Goal: Task Accomplishment & Management: Use online tool/utility

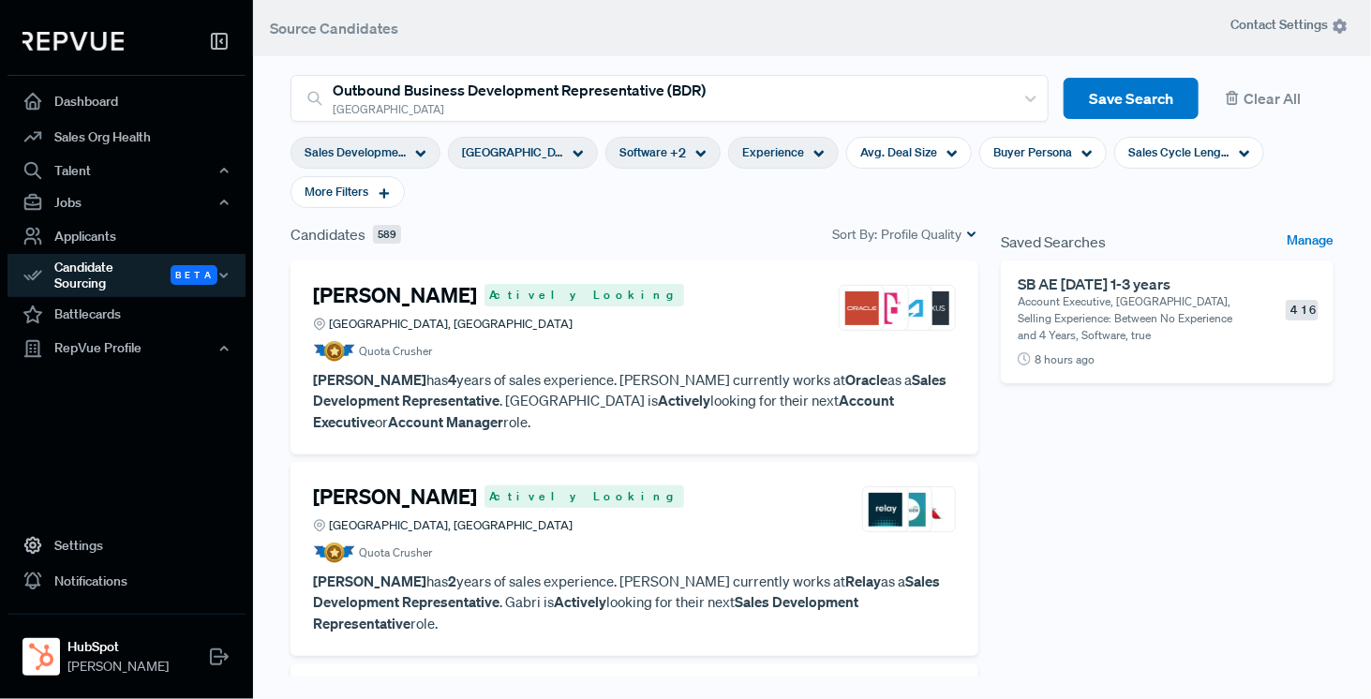
click at [775, 145] on div "Experience" at bounding box center [783, 153] width 111 height 32
type input "3 Years"
drag, startPoint x: 835, startPoint y: 248, endPoint x: 704, endPoint y: 241, distance: 130.4
click at [704, 241] on div at bounding box center [705, 247] width 13 height 13
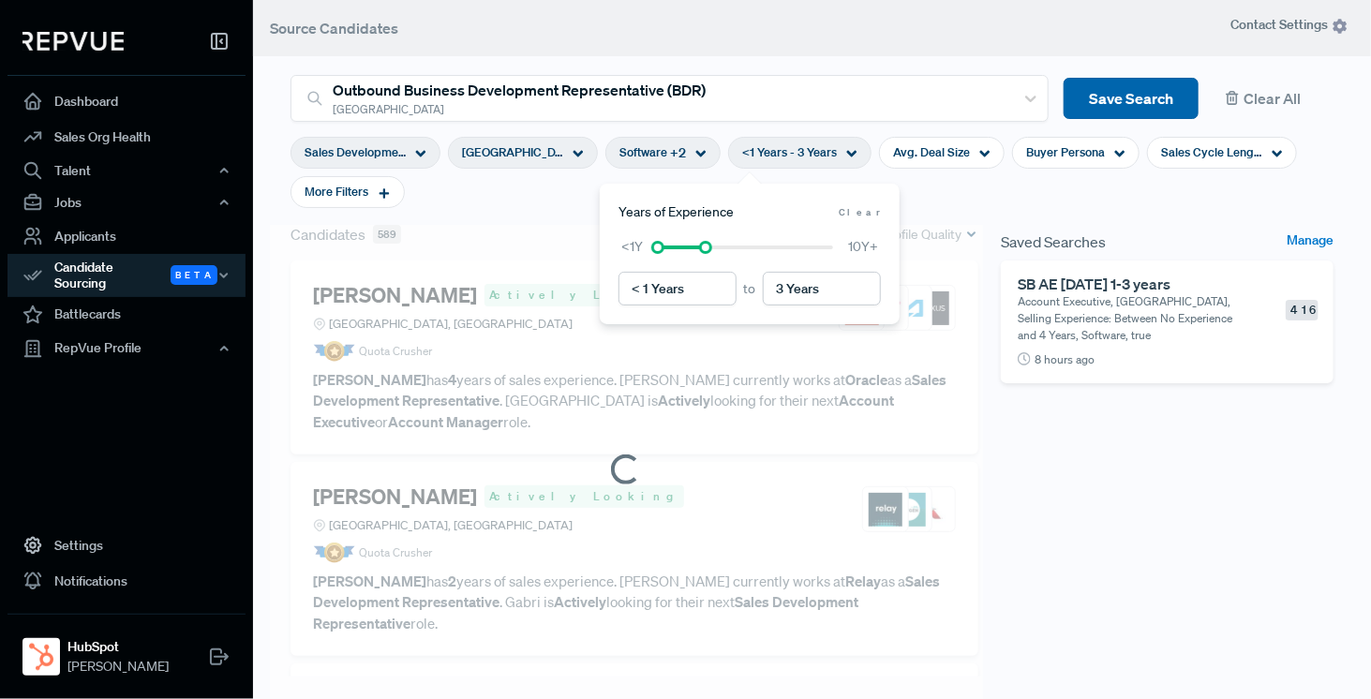
click at [1146, 87] on button "Save Search" at bounding box center [1130, 99] width 135 height 42
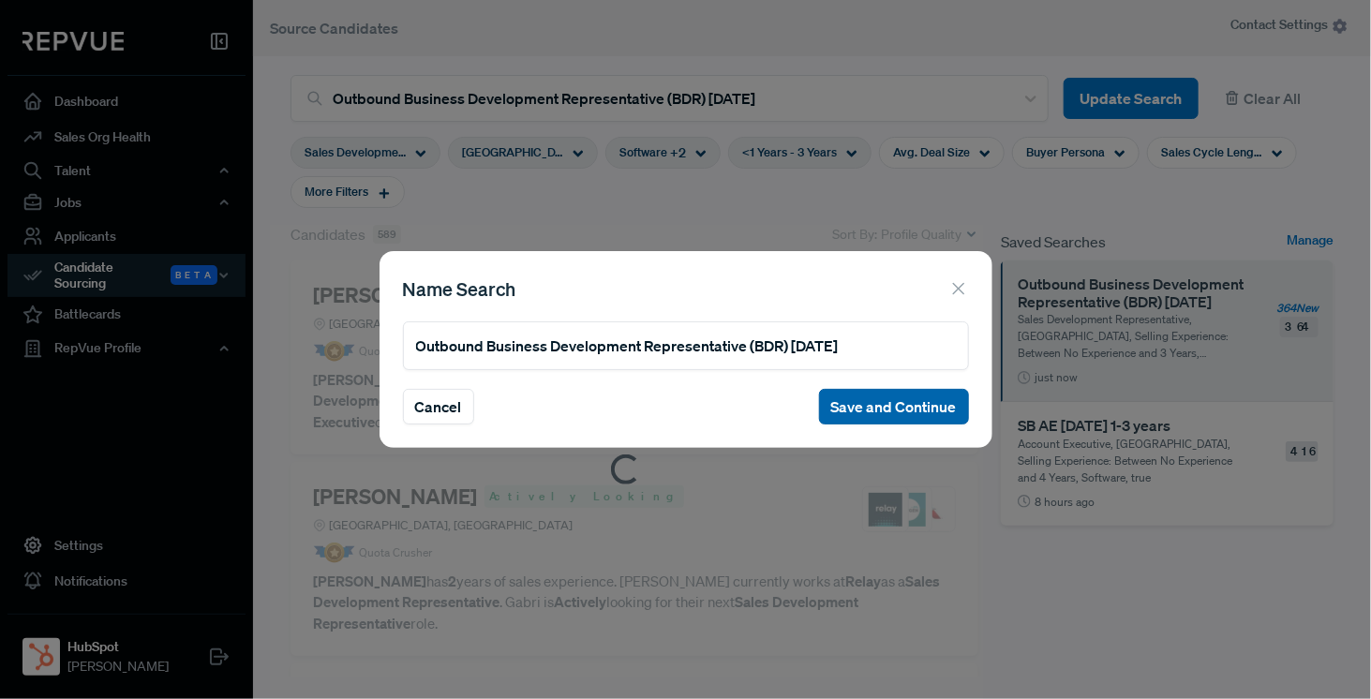
click at [829, 400] on button "Save and Continue" at bounding box center [894, 407] width 150 height 36
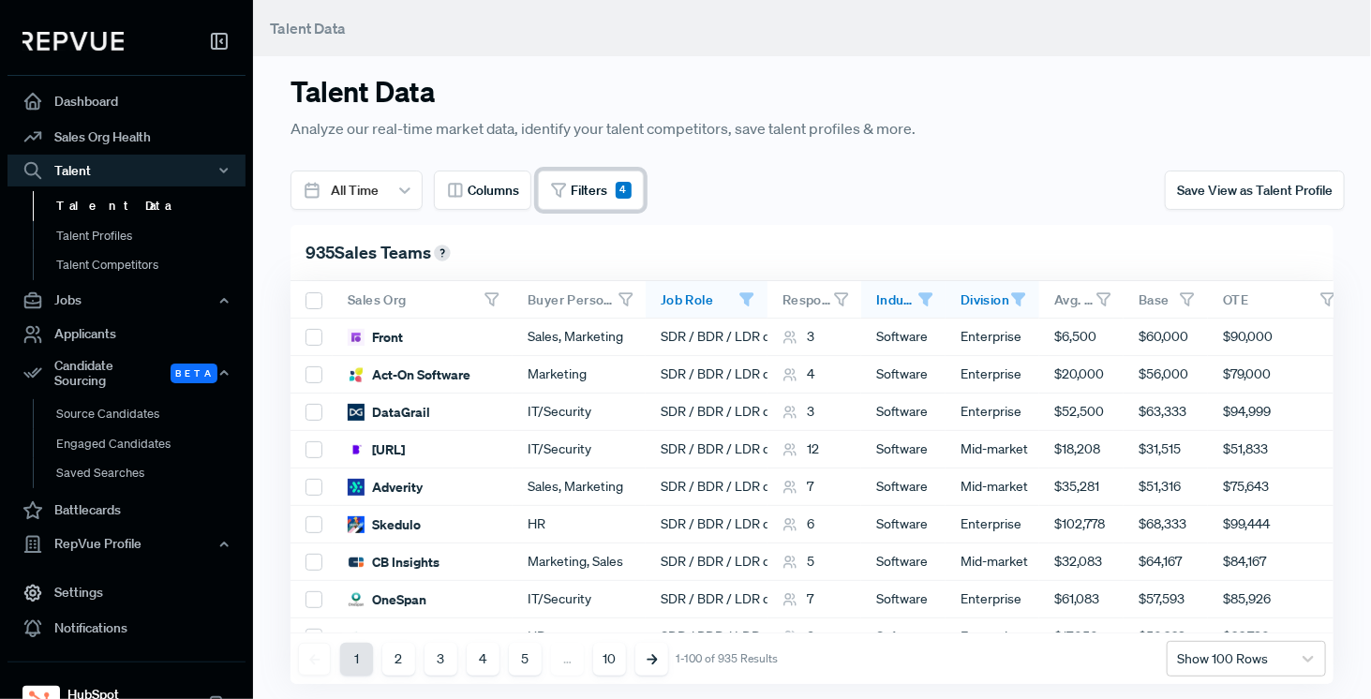
click at [586, 198] on span "Filters" at bounding box center [589, 191] width 37 height 20
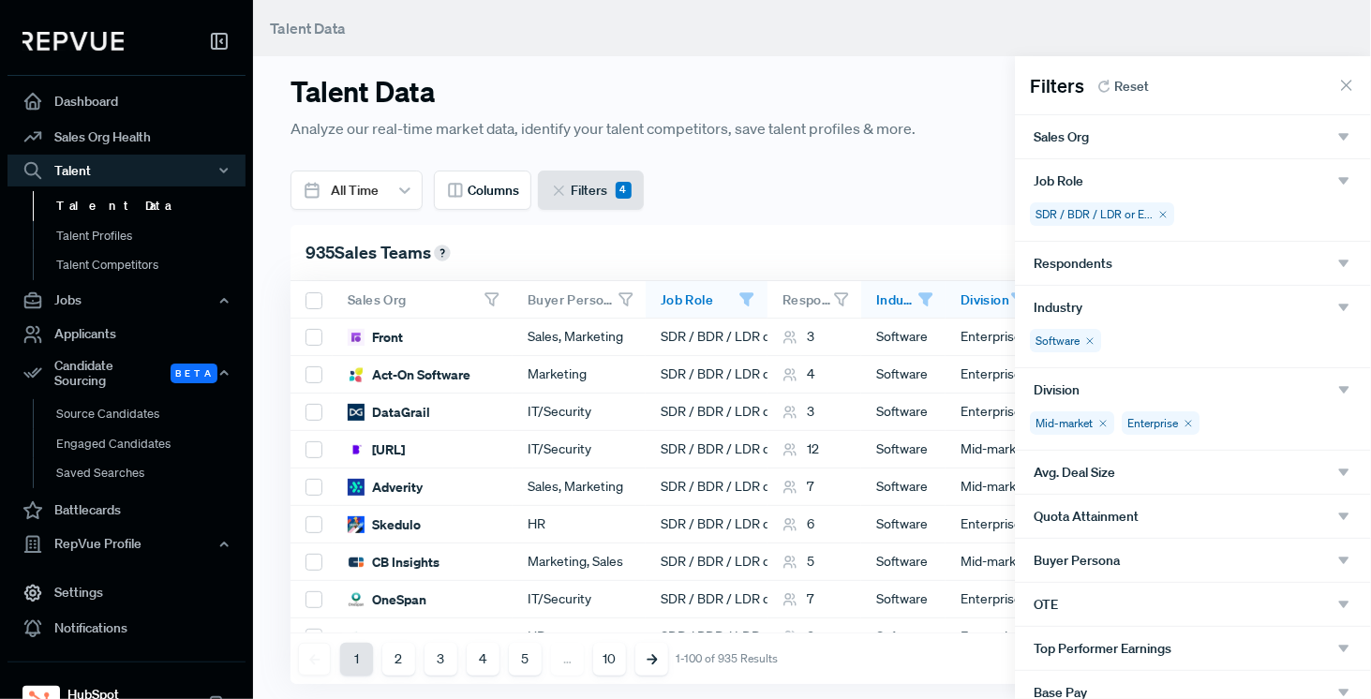
click at [810, 174] on div at bounding box center [685, 349] width 1371 height 699
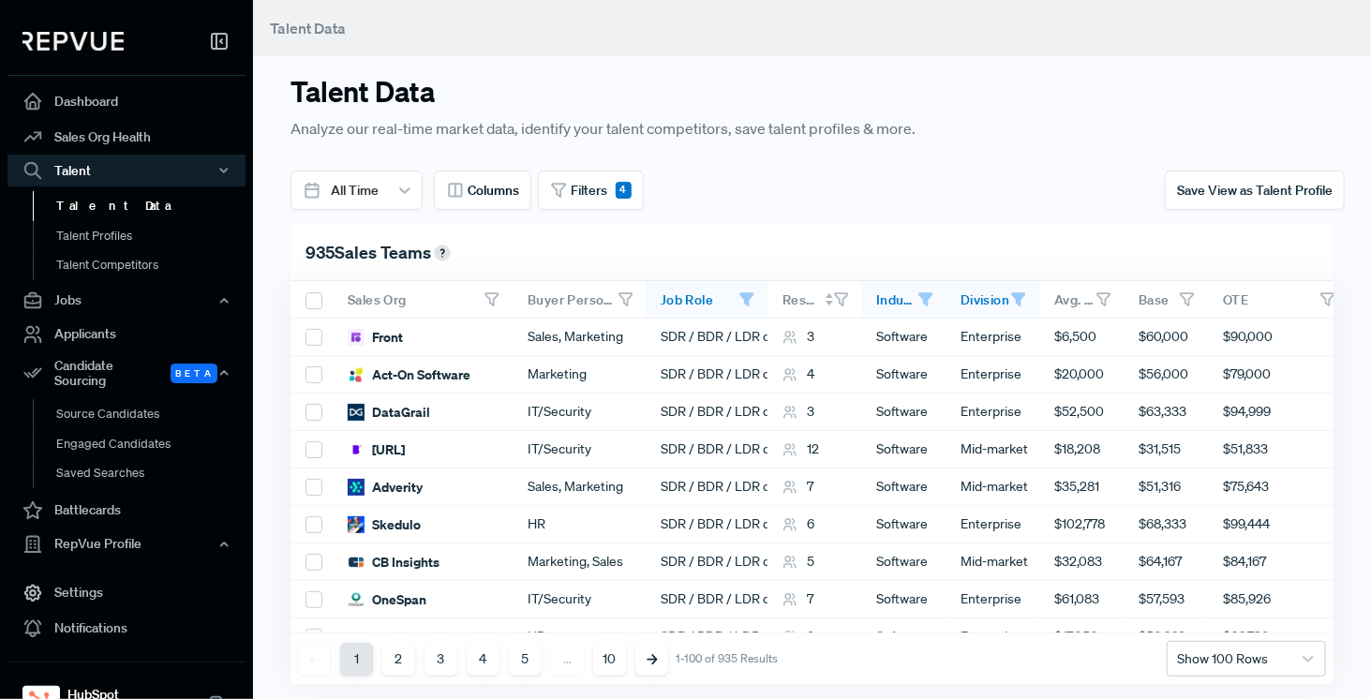
click at [843, 299] on use at bounding box center [841, 299] width 12 height 12
click at [829, 298] on span at bounding box center [828, 298] width 7 height 11
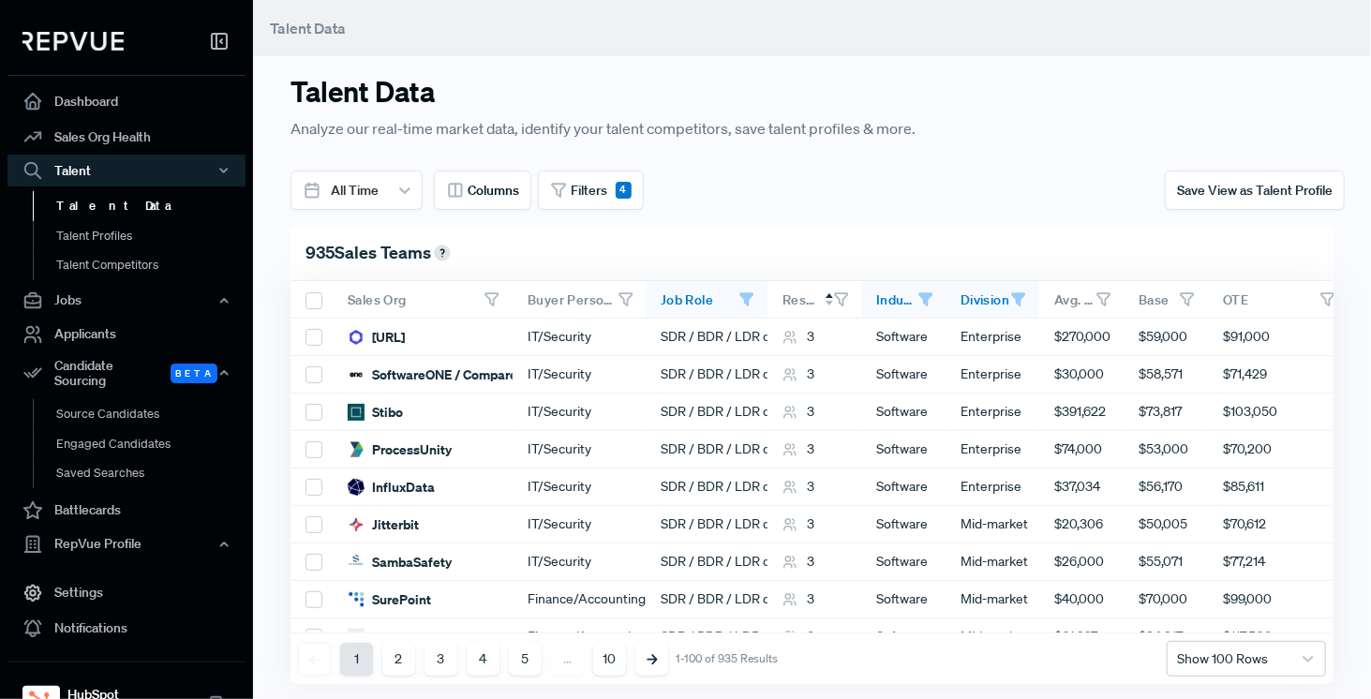
click at [825, 298] on span at bounding box center [828, 298] width 7 height 11
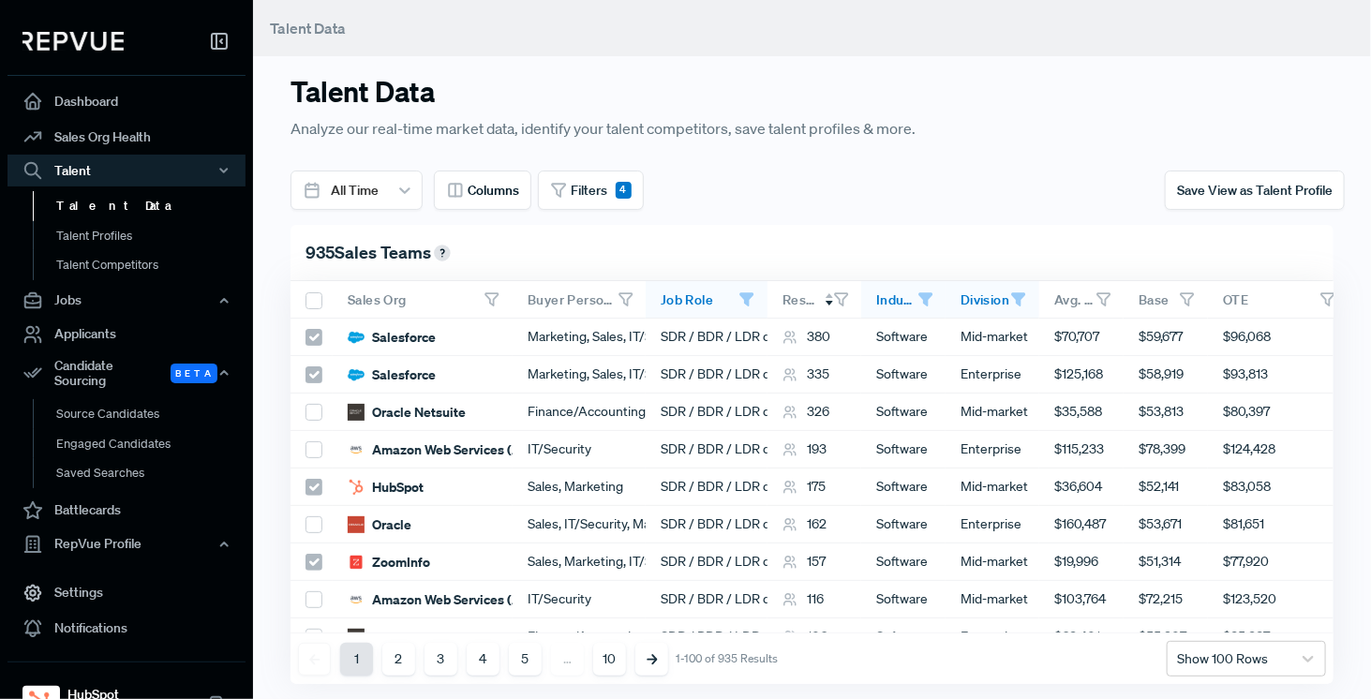
click at [824, 301] on div "Respondents" at bounding box center [807, 299] width 51 height 17
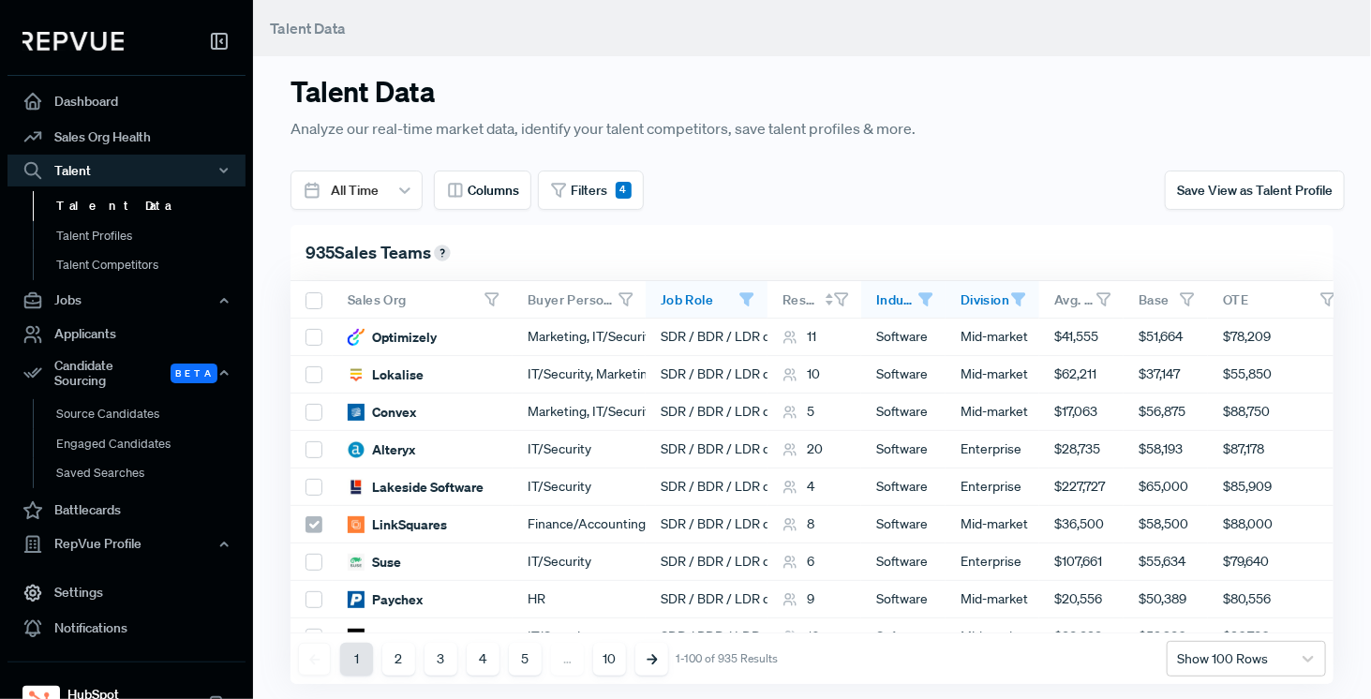
click at [823, 298] on div "Respondents" at bounding box center [807, 299] width 51 height 17
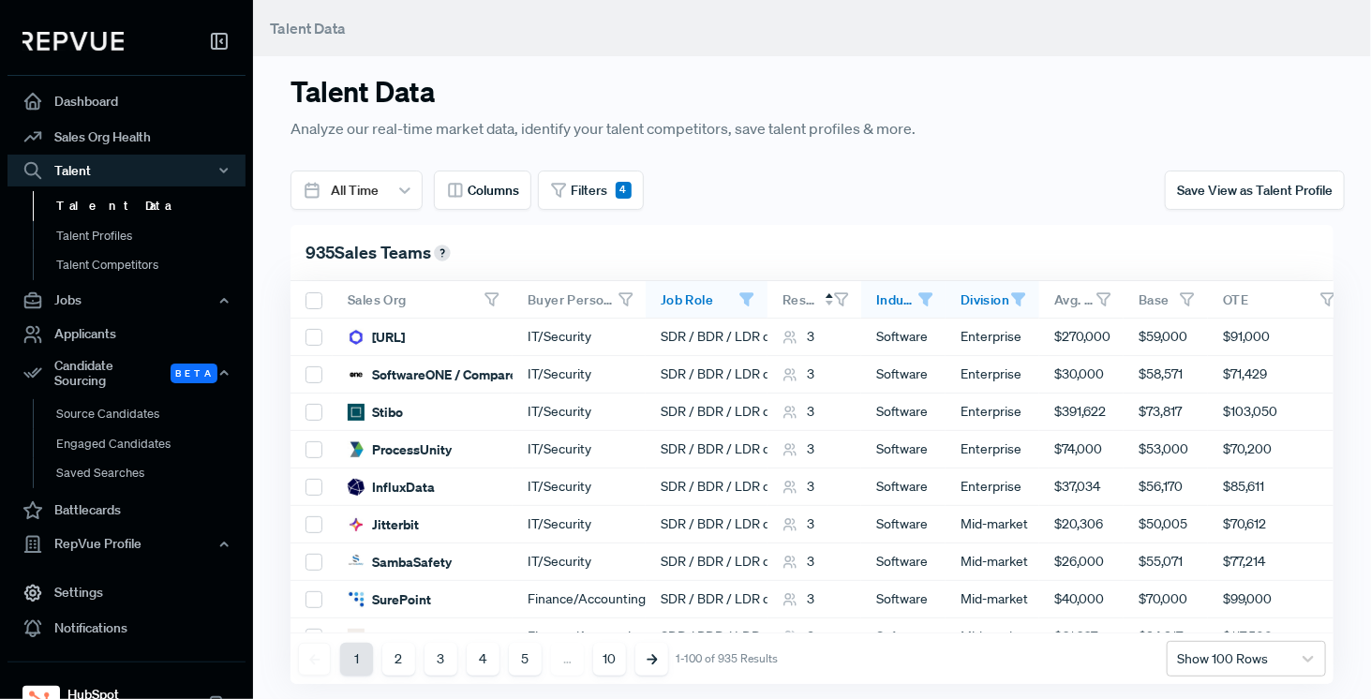
click at [823, 298] on div "Respondents" at bounding box center [807, 299] width 51 height 17
